Goal: Task Accomplishment & Management: Manage account settings

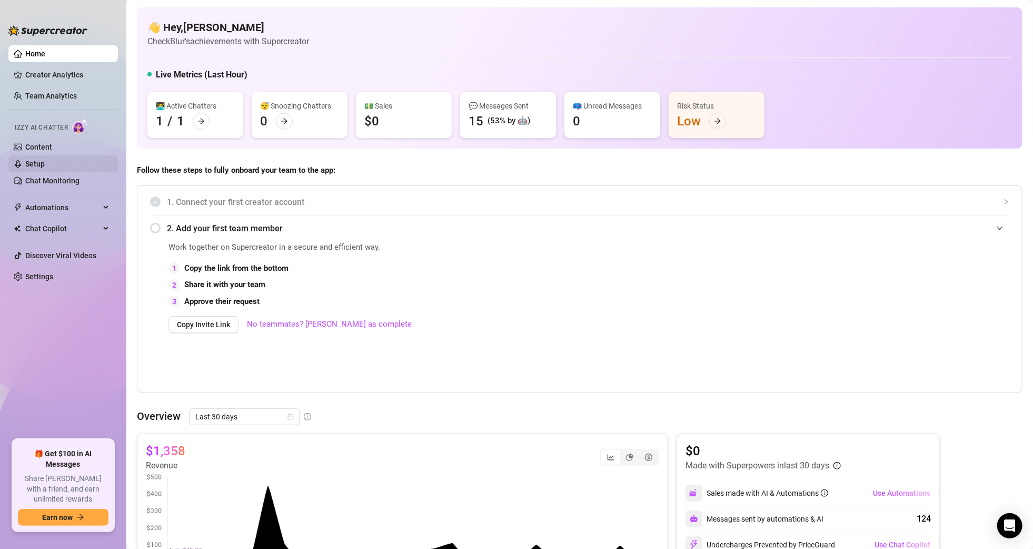
click at [45, 160] on link "Setup" at bounding box center [34, 164] width 19 height 8
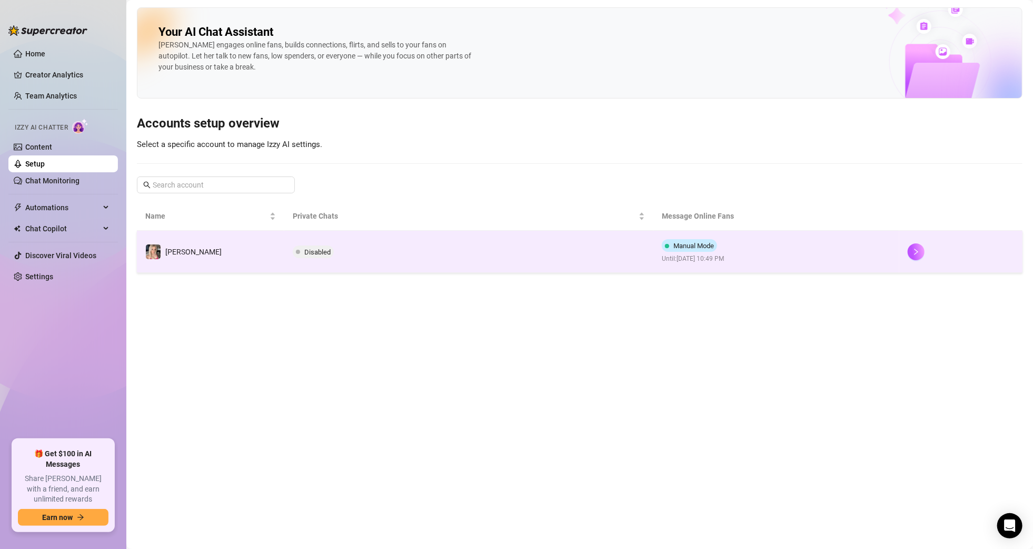
click at [484, 253] on td "Disabled" at bounding box center [468, 252] width 369 height 42
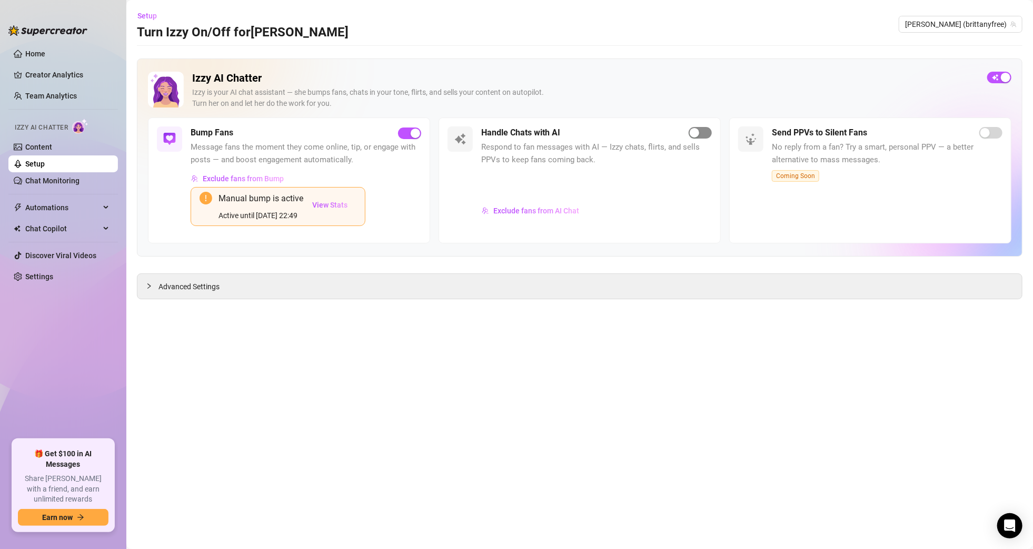
click at [698, 131] on div "button" at bounding box center [694, 132] width 9 height 9
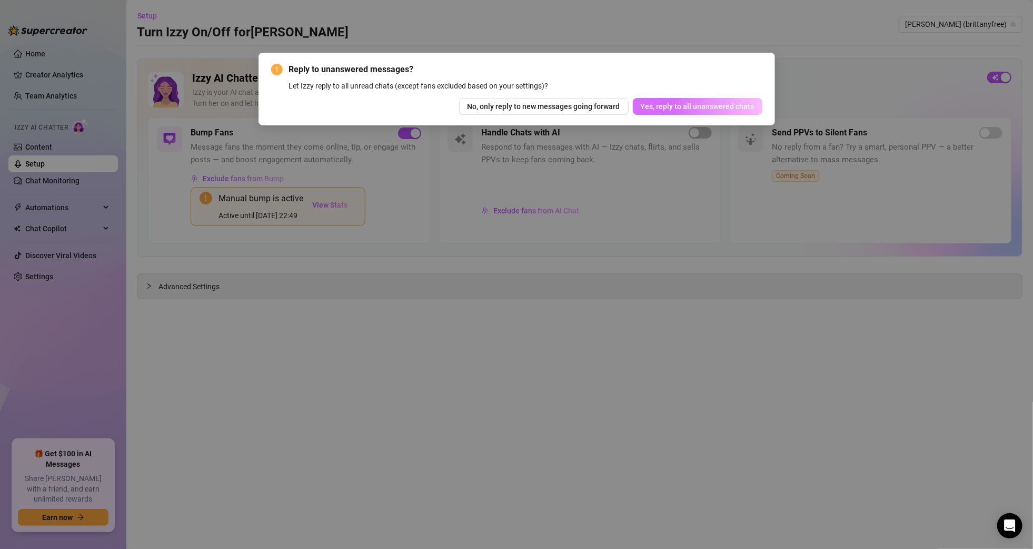
click at [680, 111] on button "Yes, reply to all unanswered chats" at bounding box center [698, 106] width 130 height 17
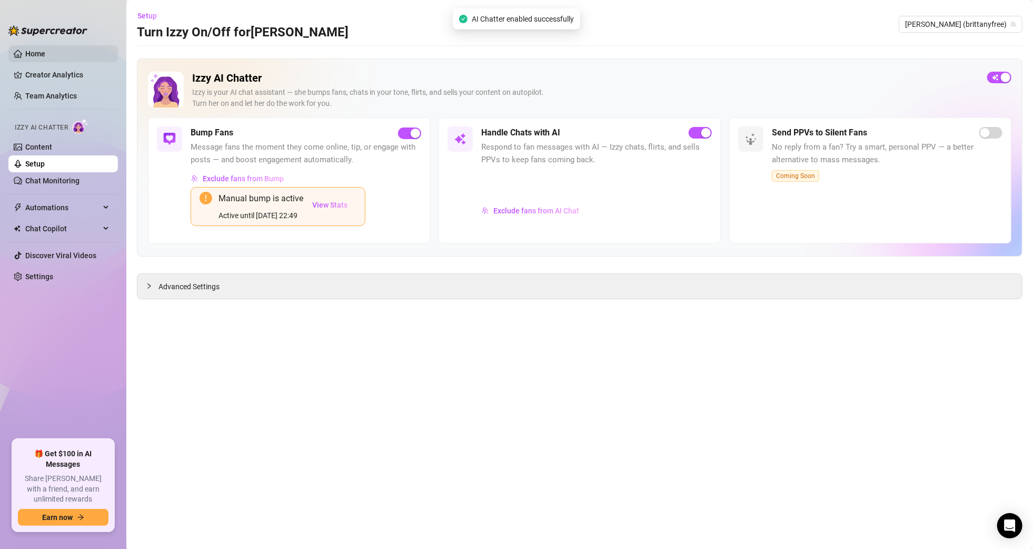
click at [33, 50] on link "Home" at bounding box center [35, 54] width 20 height 8
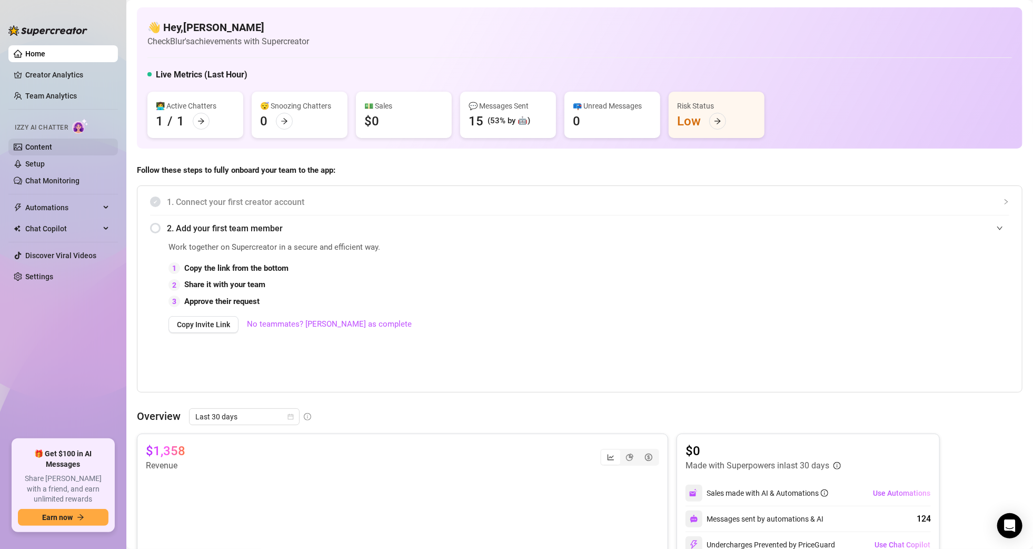
click at [52, 151] on link "Content" at bounding box center [38, 147] width 27 height 8
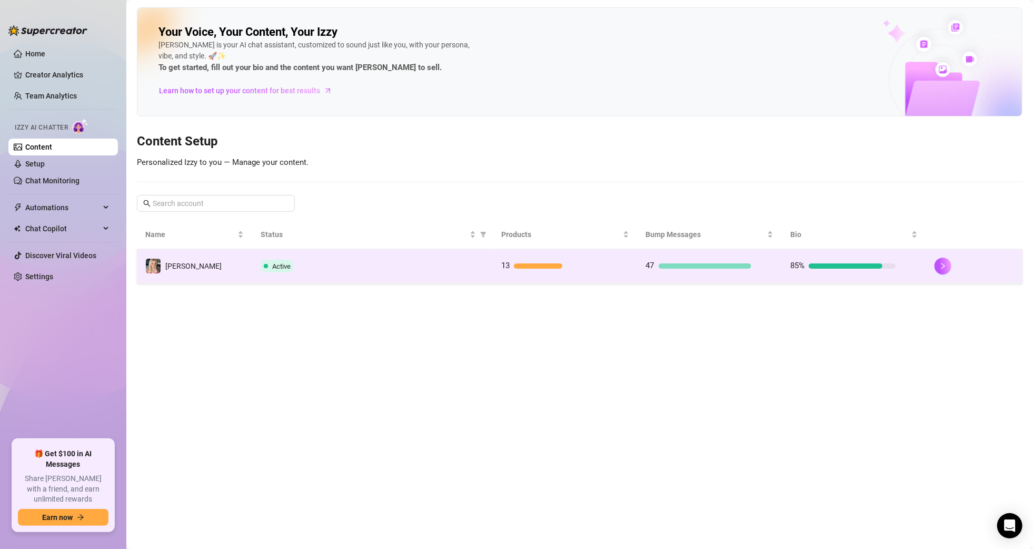
click at [480, 261] on div "Active" at bounding box center [373, 266] width 224 height 13
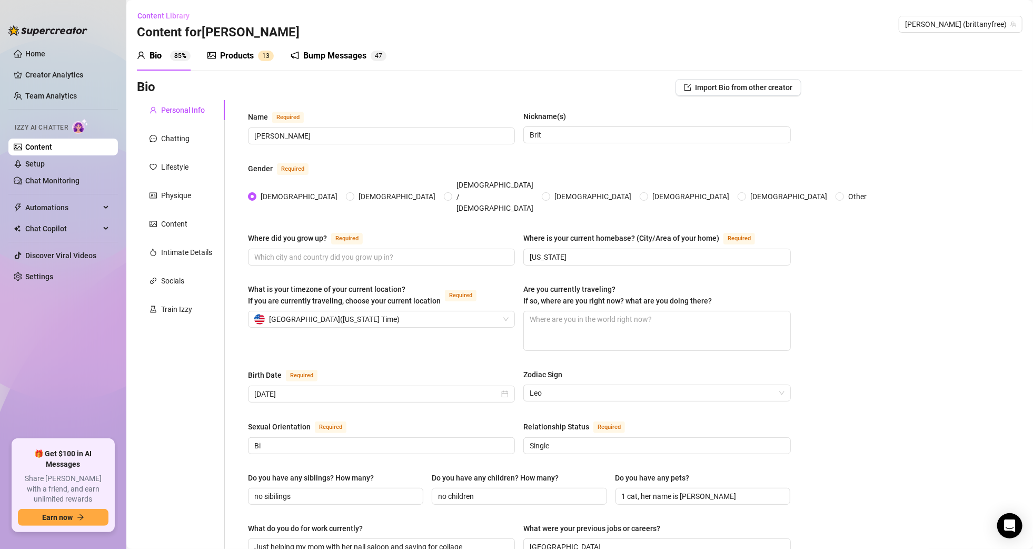
click at [250, 55] on div "Products" at bounding box center [237, 56] width 34 height 13
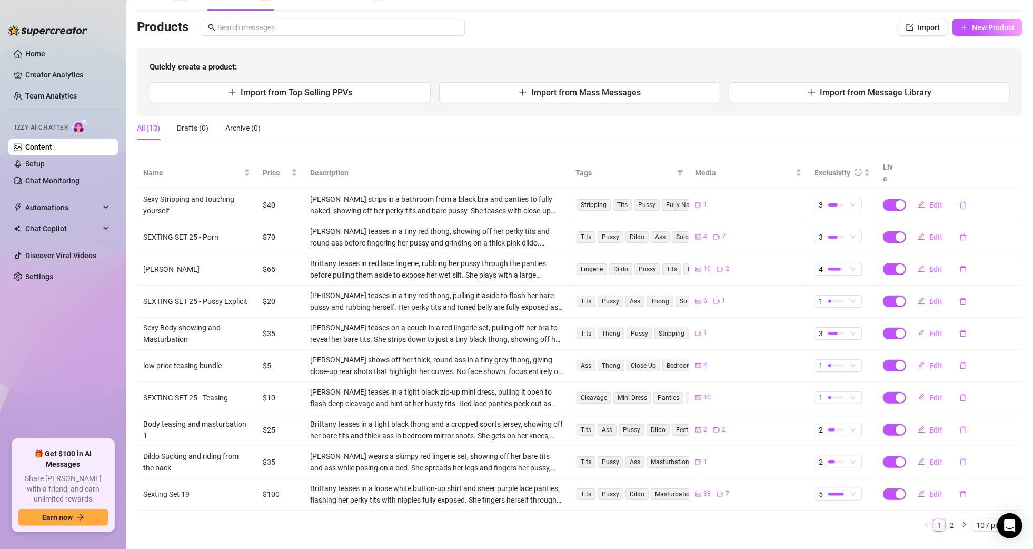
scroll to position [70, 0]
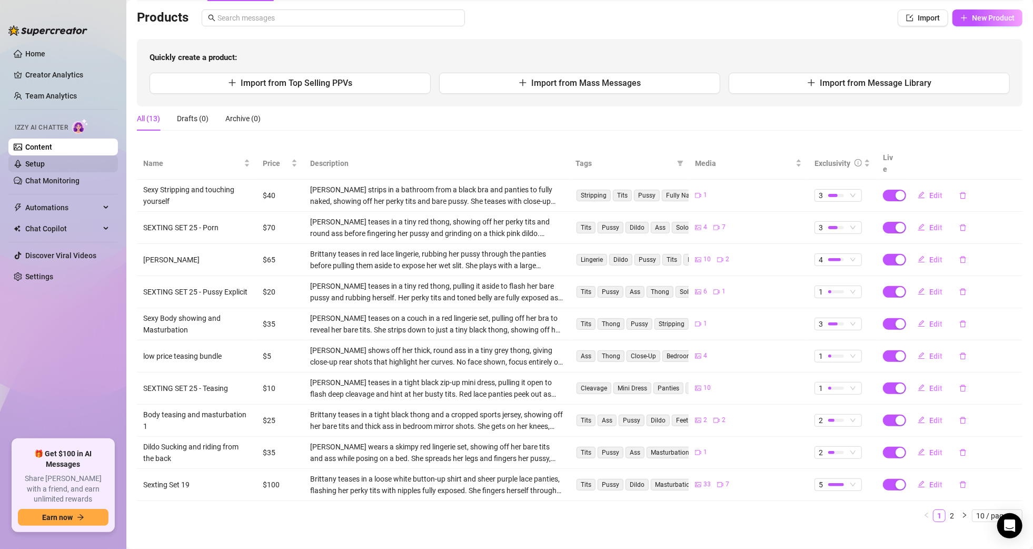
click at [45, 162] on link "Setup" at bounding box center [34, 164] width 19 height 8
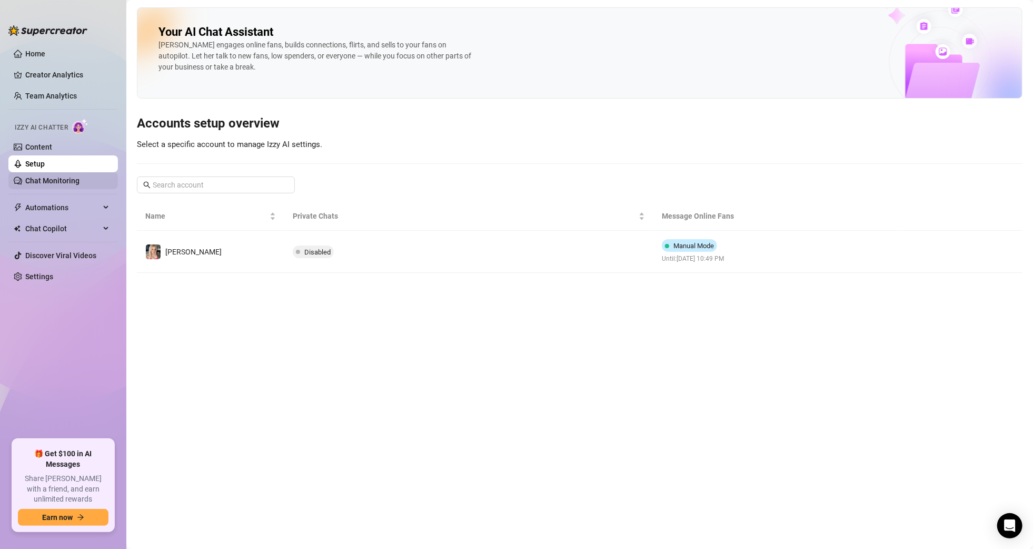
click at [67, 178] on link "Chat Monitoring" at bounding box center [52, 180] width 54 height 8
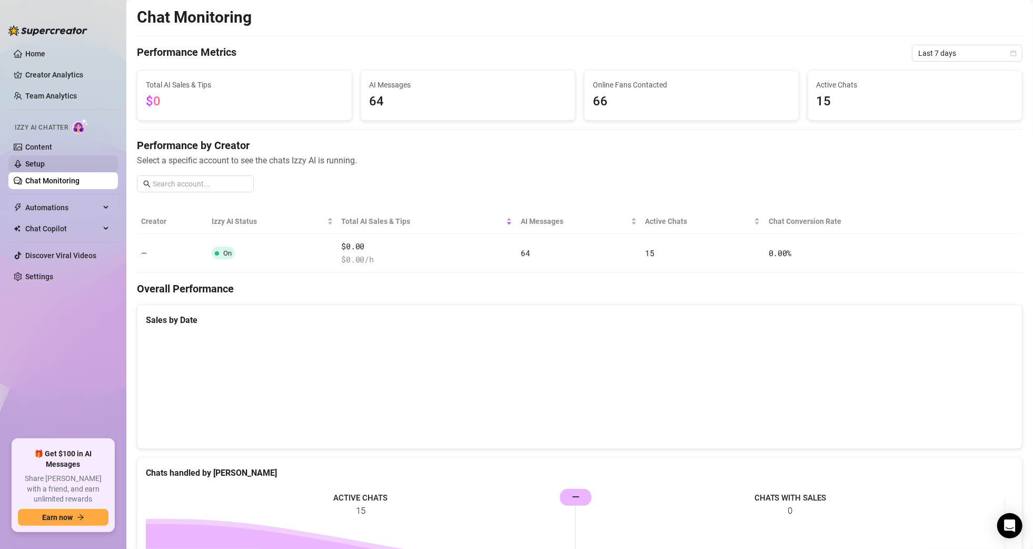
click at [45, 160] on link "Setup" at bounding box center [34, 164] width 19 height 8
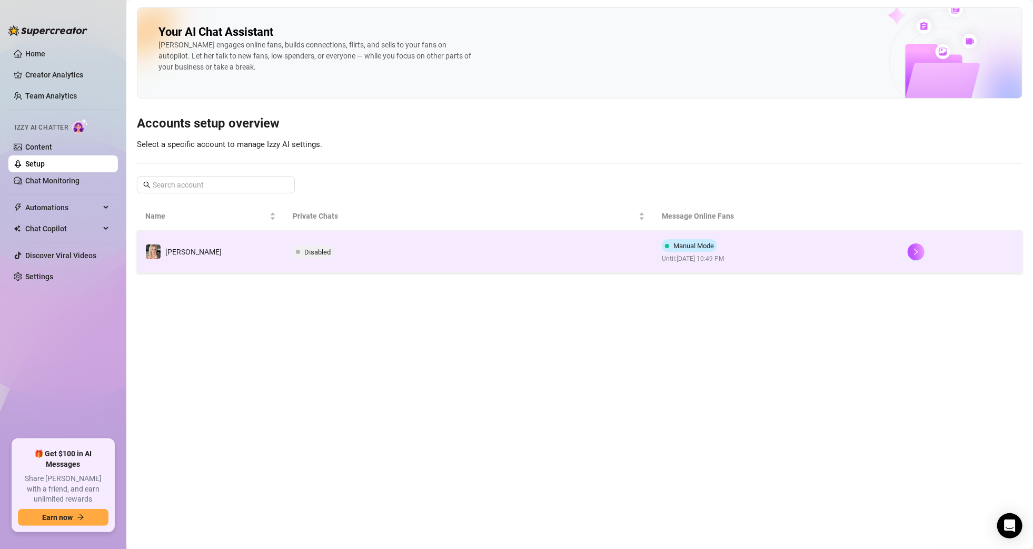
click at [347, 247] on td "Disabled" at bounding box center [468, 252] width 369 height 42
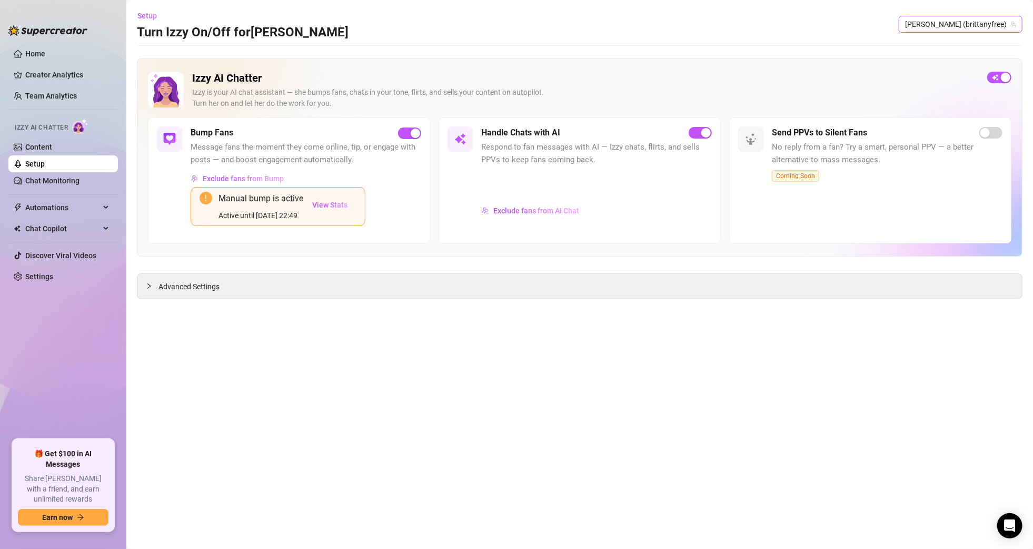
click at [950, 28] on span "Brittany (brittanyfree)" at bounding box center [960, 24] width 111 height 16
click at [951, 25] on span "Brittany (brittanyfree)" at bounding box center [960, 24] width 111 height 16
click at [977, 136] on div "Send PPVs to Silent Fans" at bounding box center [887, 132] width 231 height 13
click at [45, 54] on link "Home" at bounding box center [35, 54] width 20 height 8
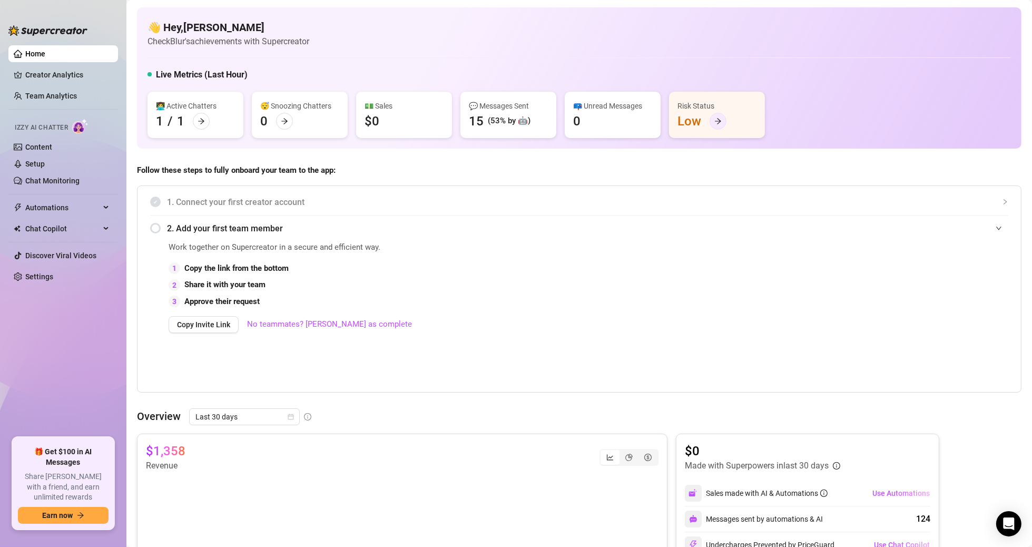
click at [717, 114] on div at bounding box center [717, 121] width 17 height 17
click at [33, 160] on link "Setup" at bounding box center [34, 164] width 19 height 8
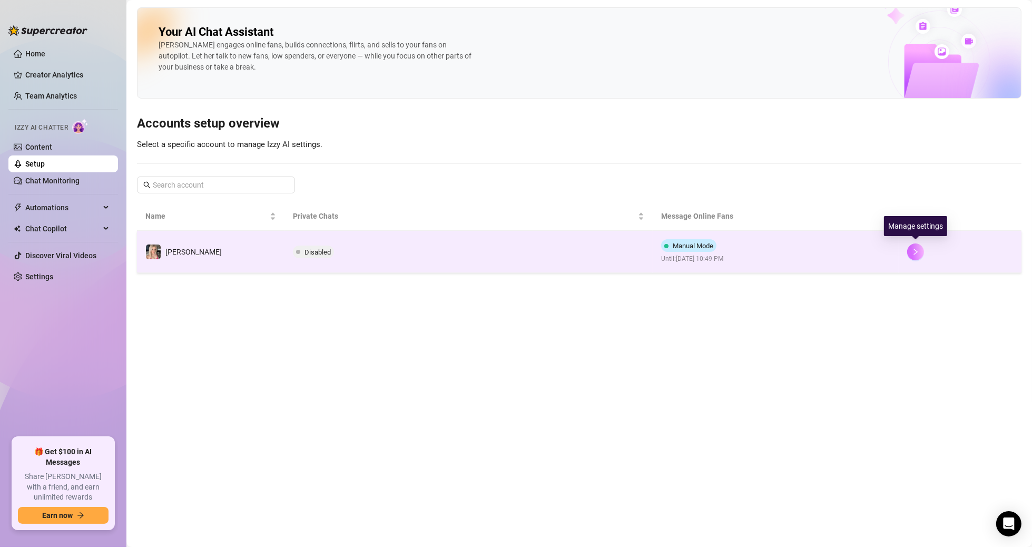
click at [912, 252] on icon "right" at bounding box center [915, 251] width 7 height 7
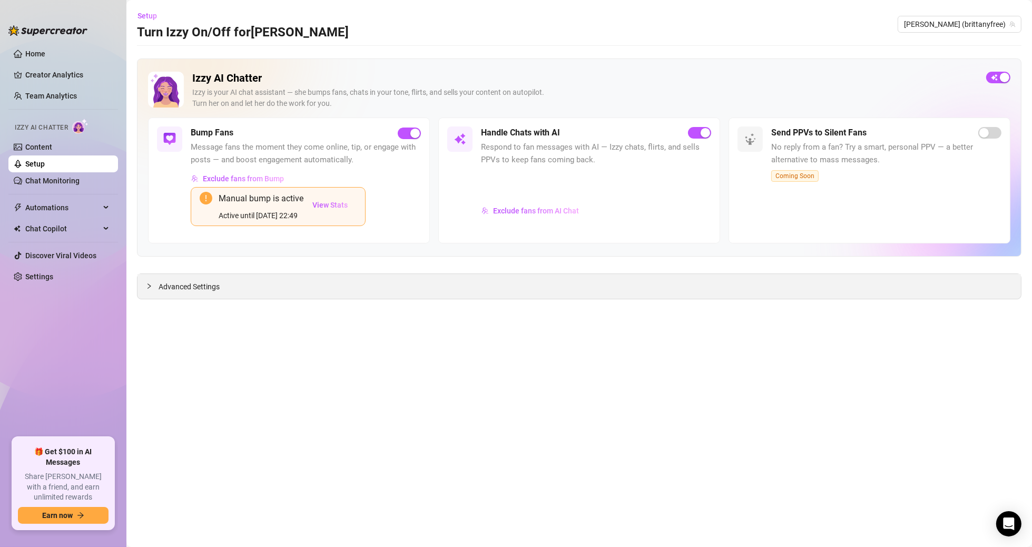
click at [260, 284] on div "Advanced Settings" at bounding box center [578, 286] width 883 height 25
